Goal: Task Accomplishment & Management: Manage account settings

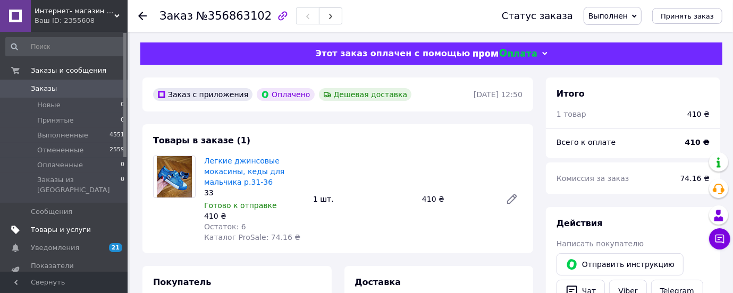
click at [47, 225] on span "Товары и услуги" at bounding box center [61, 230] width 60 height 10
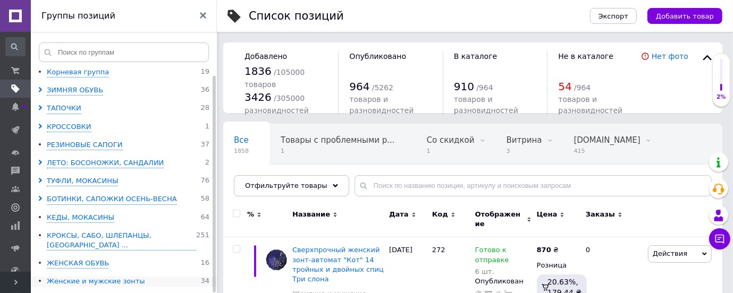
scroll to position [7, 0]
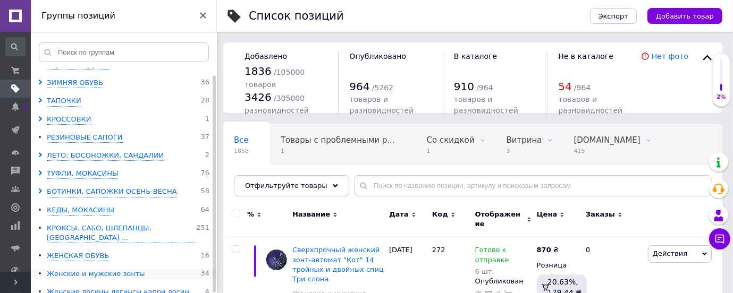
click at [57, 270] on div "Женские и мужские зонты" at bounding box center [96, 275] width 98 height 10
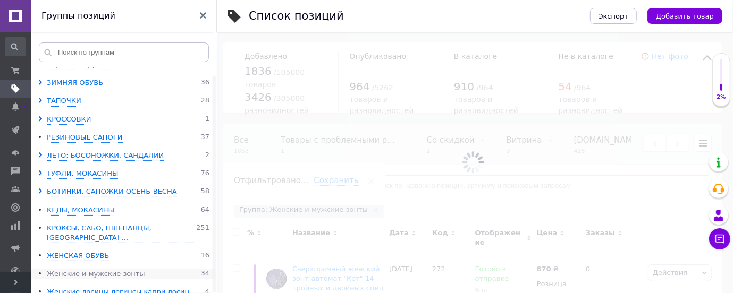
scroll to position [0, 206]
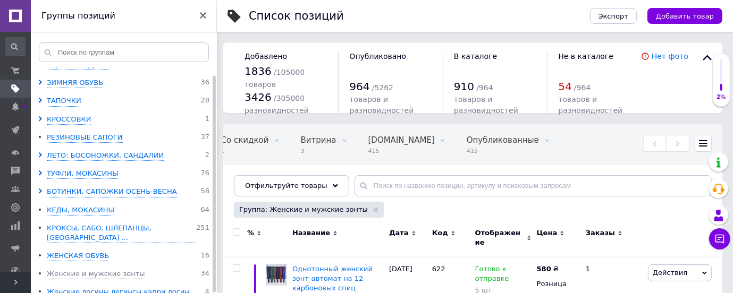
click at [205, 16] on icon at bounding box center [203, 15] width 6 height 6
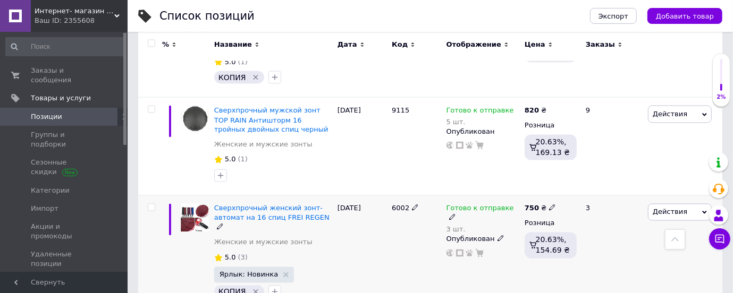
scroll to position [1172, 0]
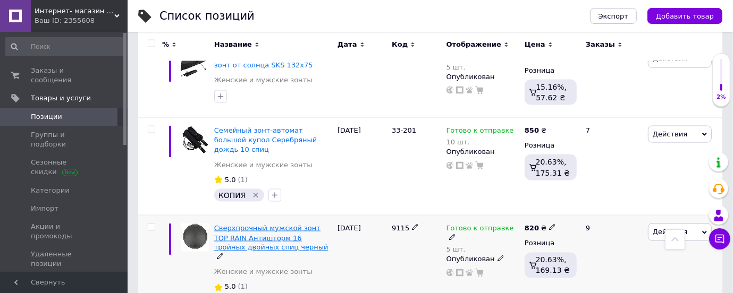
click at [259, 224] on span "Сверхпрочный мужской зонт TOP RAIN Антишторм 16 тройных двойных спиц черный" at bounding box center [271, 237] width 114 height 27
